Goal: Task Accomplishment & Management: Manage account settings

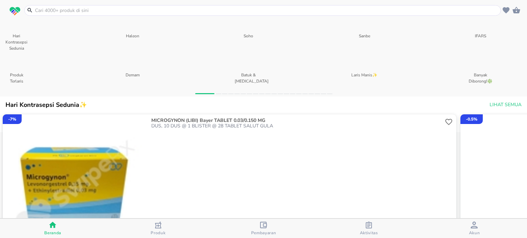
scroll to position [318, 0]
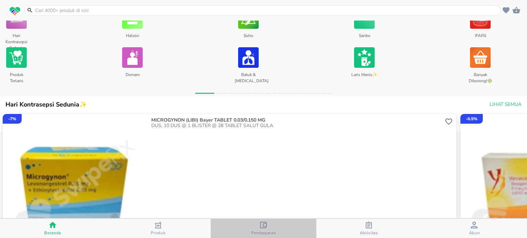
click at [265, 224] on icon "button" at bounding box center [263, 225] width 7 height 7
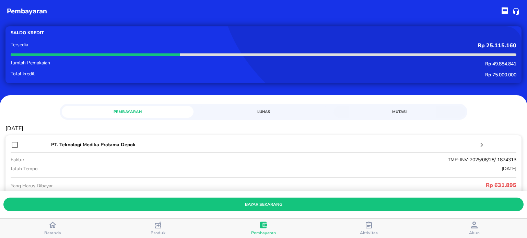
click at [260, 113] on span "Lunas" at bounding box center [264, 112] width 124 height 7
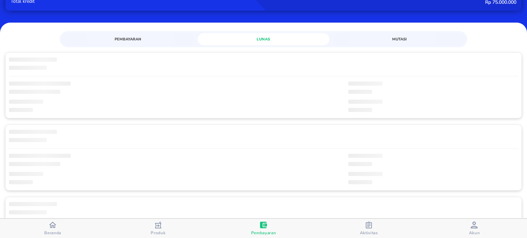
scroll to position [73, 0]
click at [120, 39] on span "Pembayaran" at bounding box center [128, 39] width 124 height 7
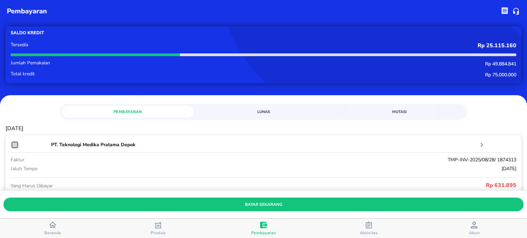
click at [15, 146] on input "checkbox" at bounding box center [15, 145] width 8 height 8
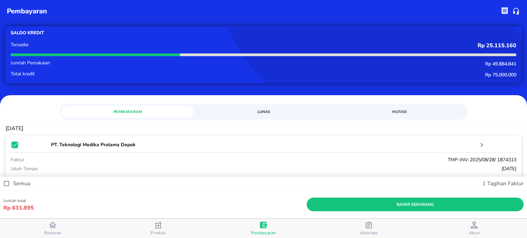
click at [15, 146] on input "checkbox" at bounding box center [15, 145] width 8 height 8
checkbox input "false"
